Goal: Task Accomplishment & Management: Complete application form

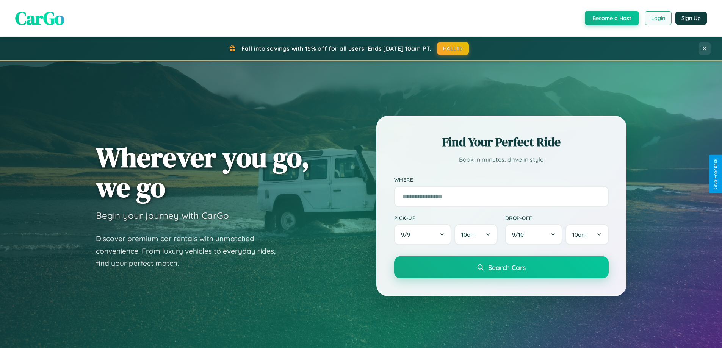
click at [657, 18] on button "Login" at bounding box center [657, 18] width 27 height 14
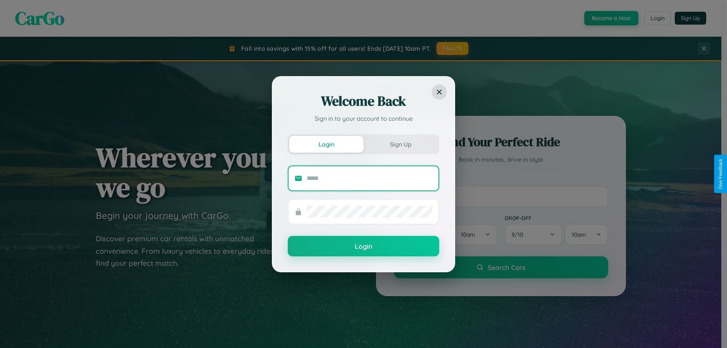
click at [370, 178] on input "text" at bounding box center [370, 178] width 126 height 12
type input "**********"
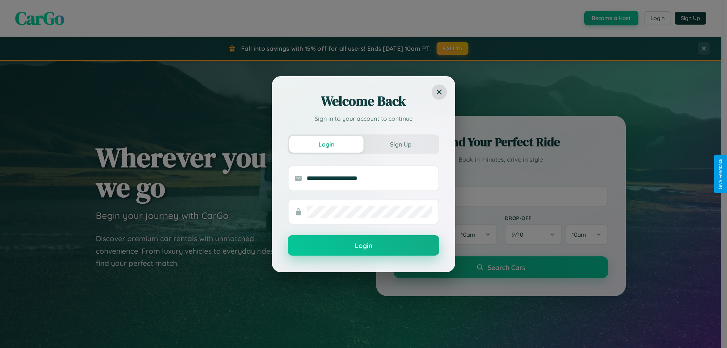
click at [364, 246] on button "Login" at bounding box center [364, 245] width 152 height 20
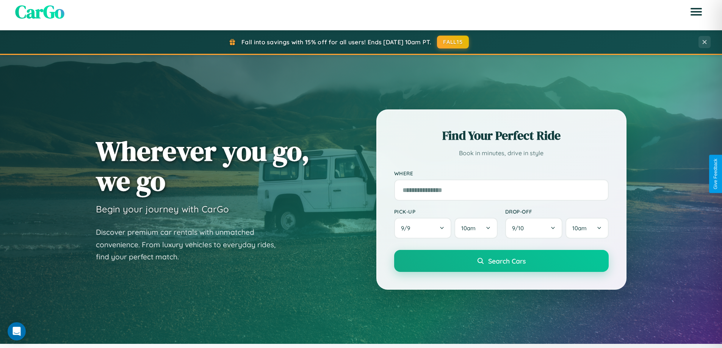
scroll to position [1457, 0]
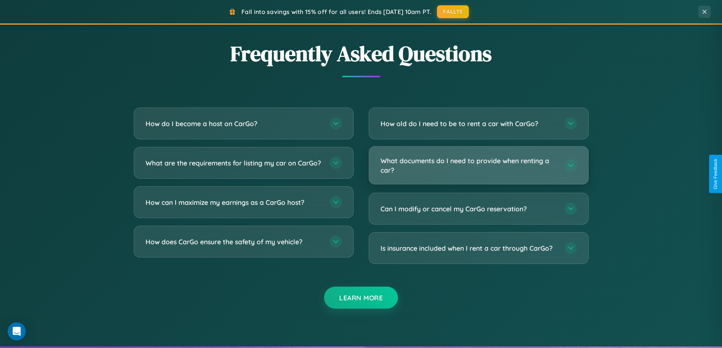
click at [478, 166] on h3 "What documents do I need to provide when renting a car?" at bounding box center [468, 165] width 176 height 19
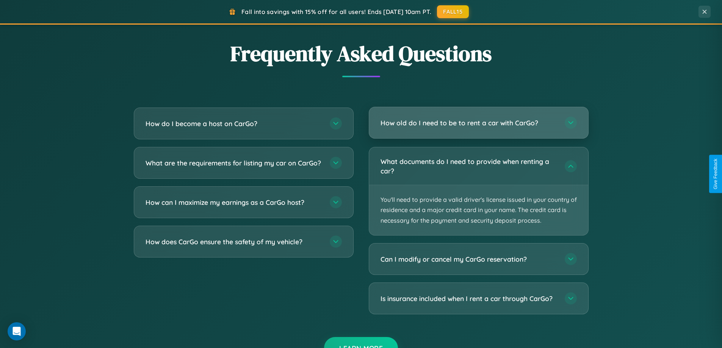
click at [478, 123] on h3 "How old do I need to be to rent a car with CarGo?" at bounding box center [468, 122] width 176 height 9
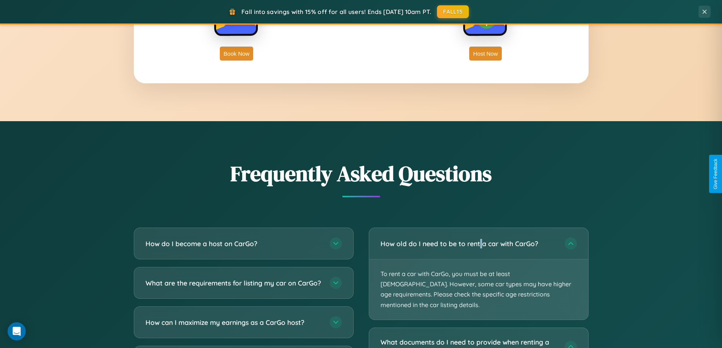
scroll to position [0, 0]
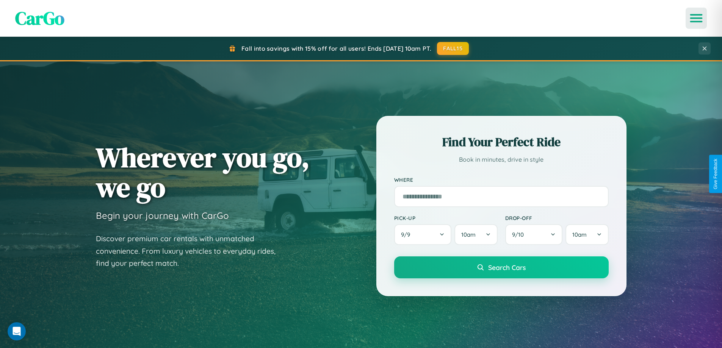
click at [696, 18] on icon "Open menu" at bounding box center [695, 18] width 11 height 7
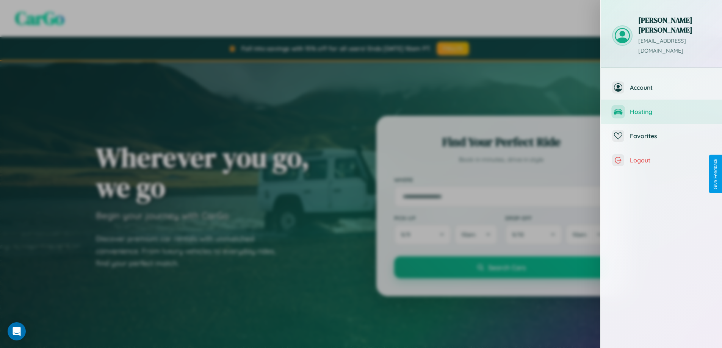
click at [661, 108] on span "Hosting" at bounding box center [669, 112] width 81 height 8
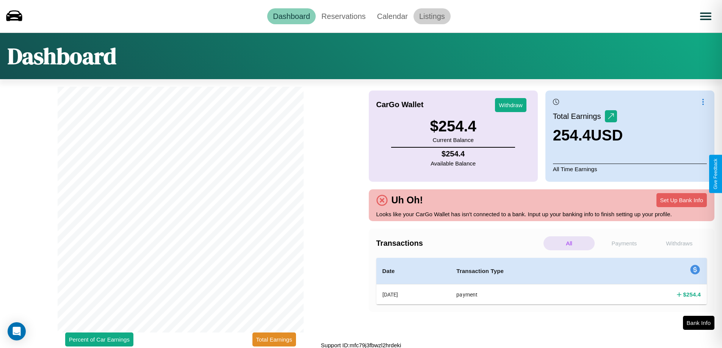
click at [431, 16] on link "Listings" at bounding box center [431, 16] width 37 height 16
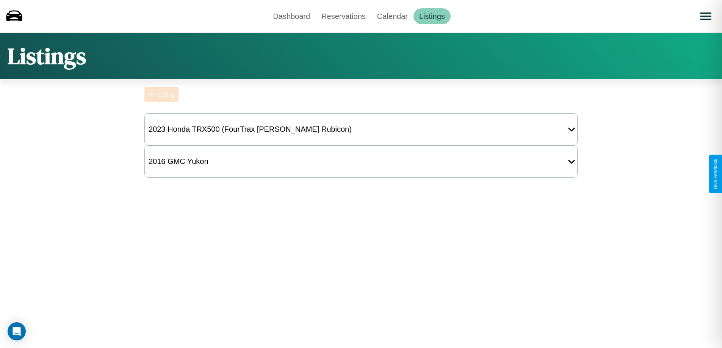
click at [161, 94] on div "Listing" at bounding box center [166, 94] width 16 height 6
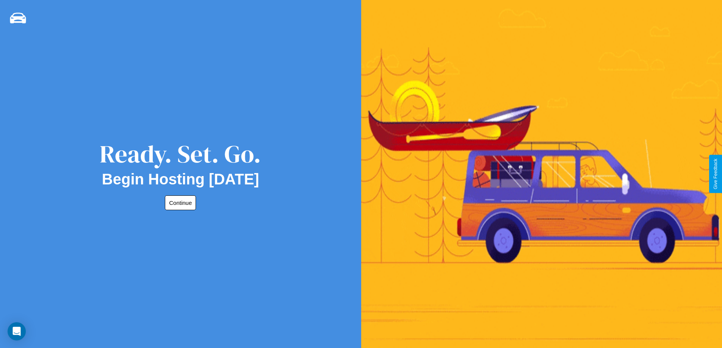
click at [179, 203] on button "Continue" at bounding box center [180, 202] width 31 height 15
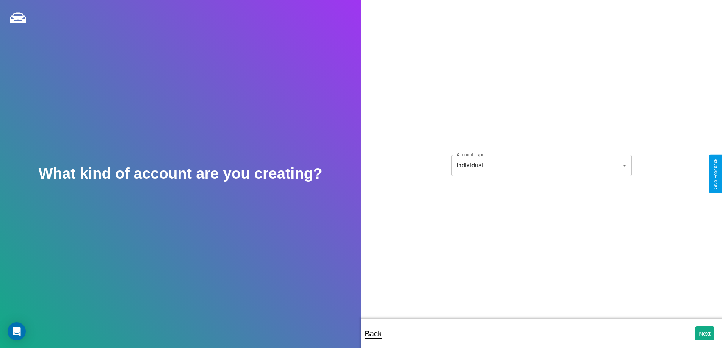
click at [541, 165] on body "**********" at bounding box center [361, 179] width 722 height 358
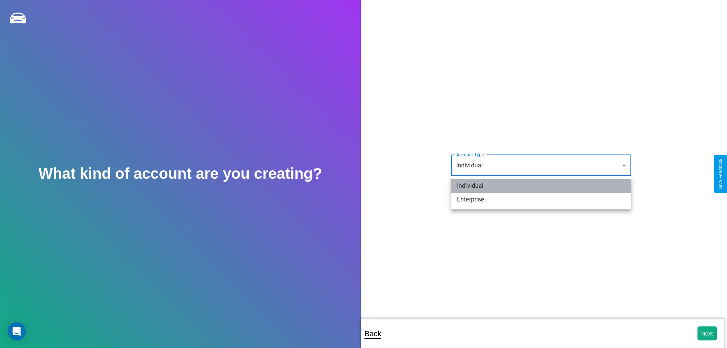
click at [541, 186] on li "Individual" at bounding box center [541, 186] width 180 height 14
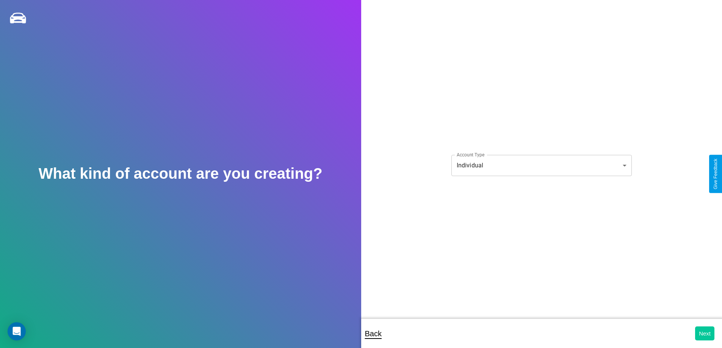
click at [704, 333] on button "Next" at bounding box center [704, 333] width 19 height 14
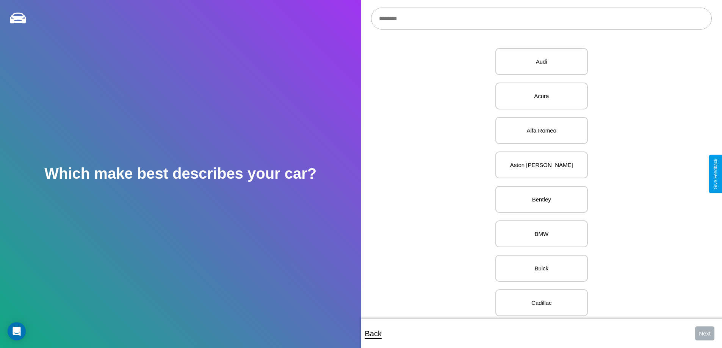
click at [541, 19] on input "text" at bounding box center [541, 19] width 340 height 22
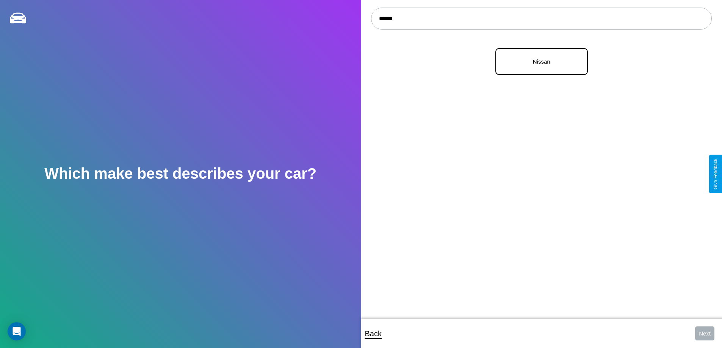
type input "******"
click at [538, 62] on p "Nissan" at bounding box center [541, 61] width 76 height 10
click at [704, 333] on button "Next" at bounding box center [704, 333] width 19 height 14
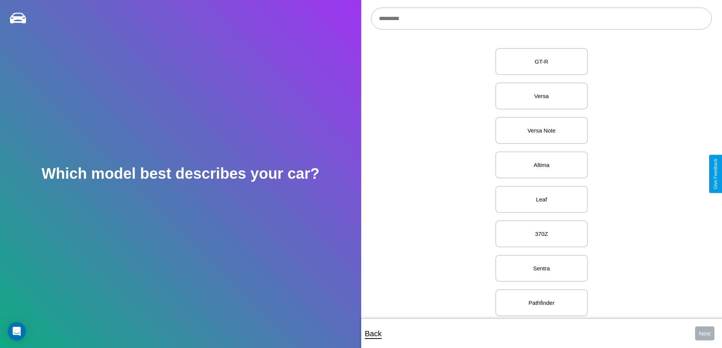
click at [541, 19] on input "text" at bounding box center [541, 19] width 340 height 22
type input "*********"
